Goal: Task Accomplishment & Management: Use online tool/utility

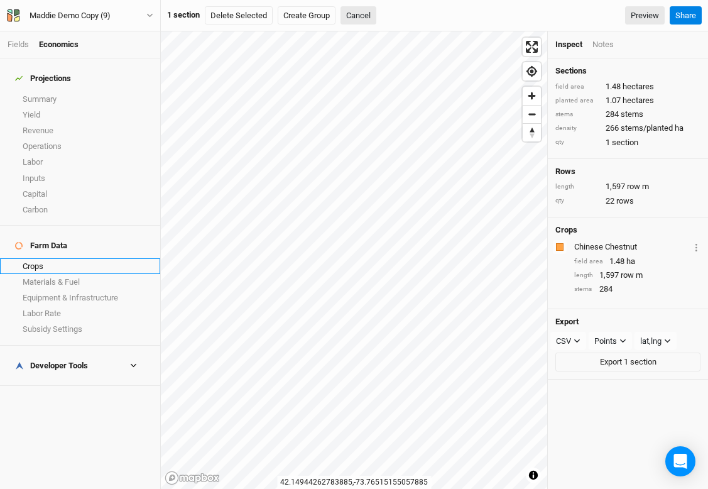
click at [30, 258] on link "Crops" at bounding box center [80, 266] width 160 height 16
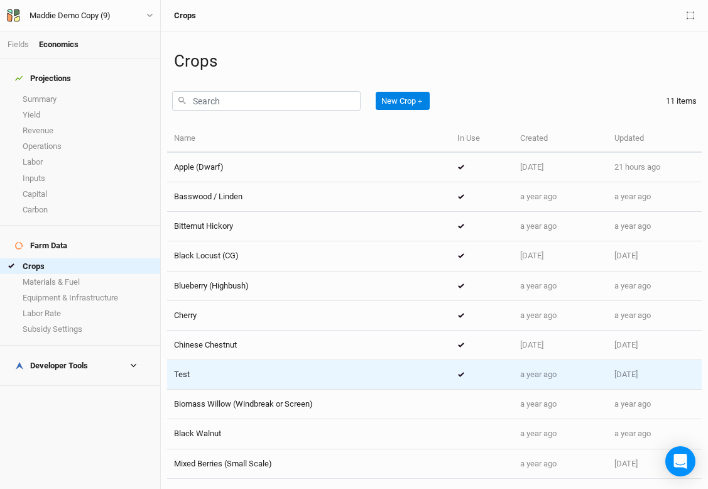
click at [283, 372] on div "Test" at bounding box center [308, 374] width 269 height 11
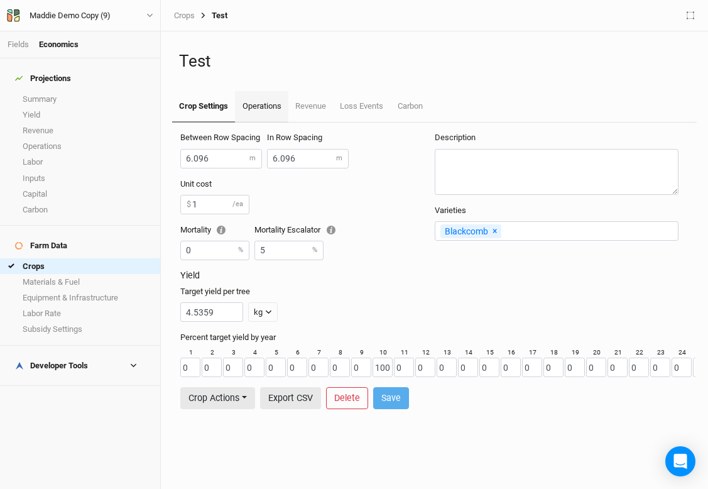
click at [261, 101] on link "Operations" at bounding box center [261, 106] width 53 height 31
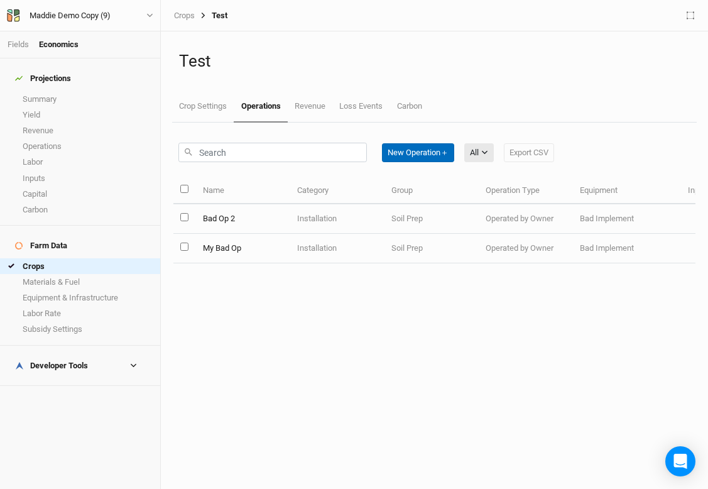
click at [393, 150] on button "New Operation ＋" at bounding box center [418, 152] width 72 height 19
